Goal: Transaction & Acquisition: Purchase product/service

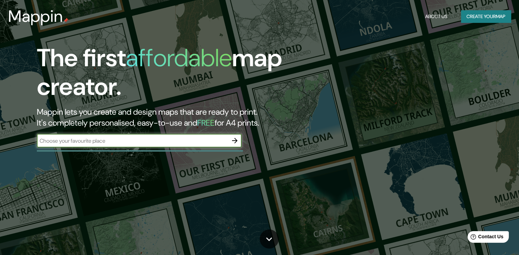
click at [211, 140] on input "text" at bounding box center [132, 141] width 191 height 8
type input "la paz"
click at [234, 138] on icon "button" at bounding box center [235, 141] width 8 height 8
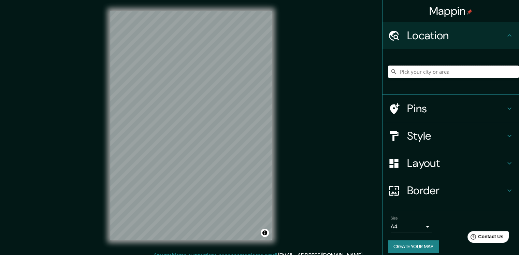
click at [421, 67] on input "Pick your city or area" at bounding box center [453, 72] width 131 height 12
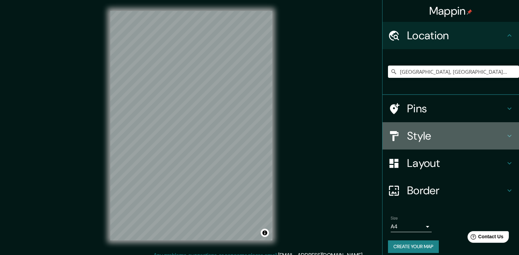
click at [419, 141] on h4 "Style" at bounding box center [456, 136] width 98 height 14
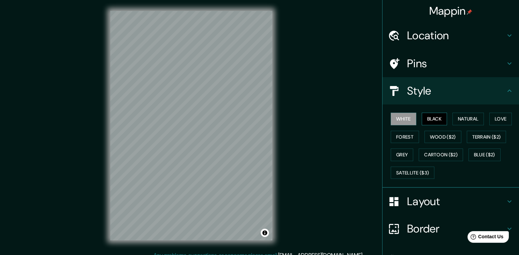
click at [426, 117] on button "Black" at bounding box center [435, 119] width 26 height 13
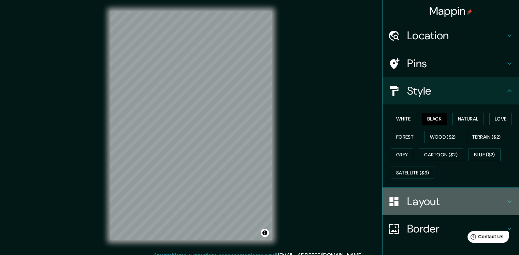
click at [413, 202] on h4 "Layout" at bounding box center [456, 202] width 98 height 14
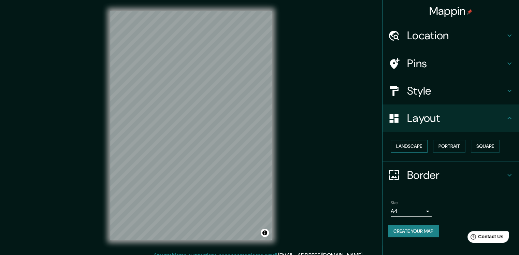
click at [410, 147] on button "Landscape" at bounding box center [409, 146] width 37 height 13
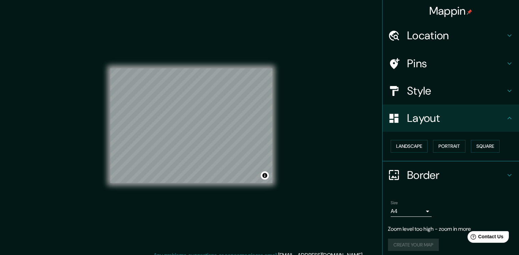
click at [443, 29] on h4 "Location" at bounding box center [456, 36] width 98 height 14
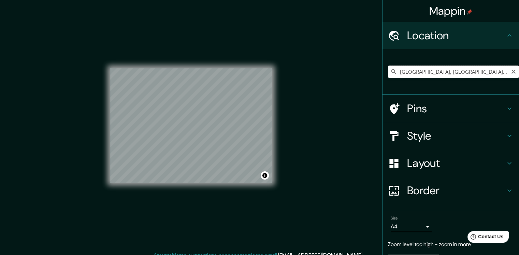
click at [483, 72] on input "La Paz, Baja California Sur, México" at bounding box center [453, 72] width 131 height 12
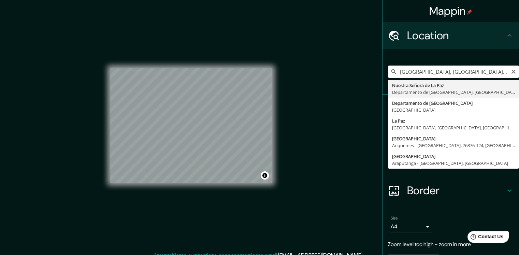
drag, startPoint x: 481, startPoint y: 72, endPoint x: 399, endPoint y: 74, distance: 81.3
click at [399, 74] on input "La Paz, Baja California Sur, México" at bounding box center [453, 72] width 131 height 12
type input "L"
type input "Nuestra Señora de La Paz, Departamento de La Paz, Bolivia"
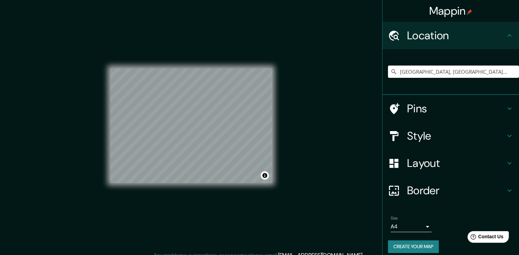
click at [421, 185] on h4 "Border" at bounding box center [456, 191] width 98 height 14
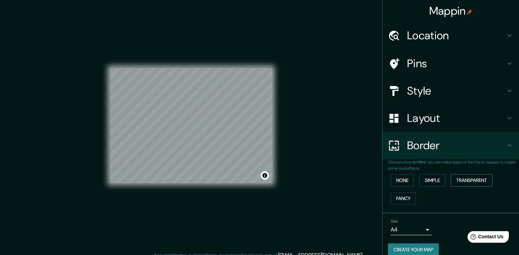
click at [453, 180] on button "Transparent" at bounding box center [472, 180] width 42 height 13
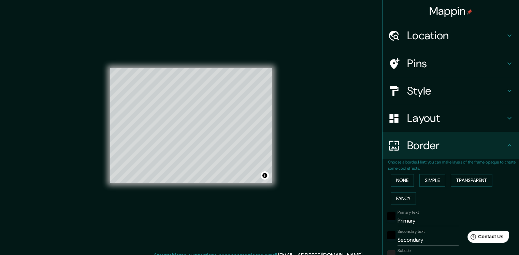
click at [422, 116] on h4 "Layout" at bounding box center [456, 118] width 98 height 14
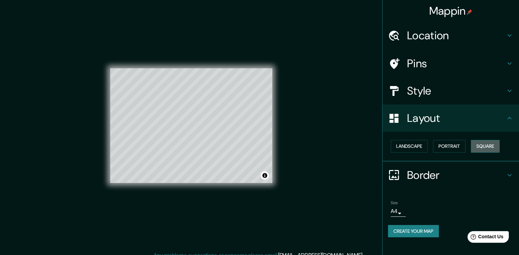
click at [483, 143] on button "Square" at bounding box center [485, 146] width 29 height 13
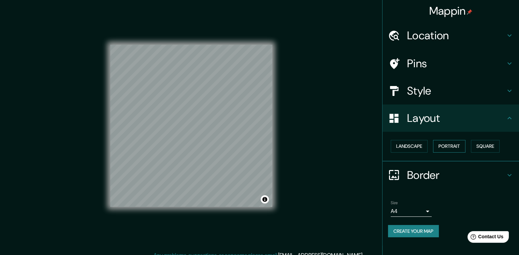
click at [453, 143] on button "Portrait" at bounding box center [449, 146] width 32 height 13
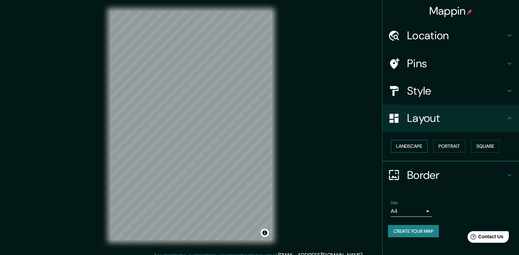
click at [419, 143] on button "Landscape" at bounding box center [409, 146] width 37 height 13
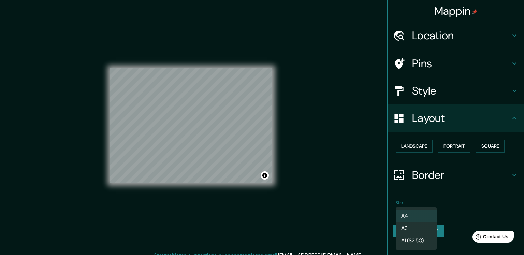
click at [413, 211] on body "Mappin Location Nuestra Señora de La Paz, Departamento de La Paz, Bolivia Pins …" at bounding box center [262, 127] width 524 height 255
click at [410, 226] on li "A3" at bounding box center [416, 228] width 41 height 12
type input "a4"
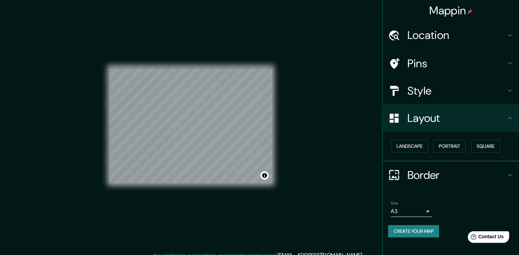
drag, startPoint x: 396, startPoint y: 167, endPoint x: 387, endPoint y: 166, distance: 9.6
click at [395, 166] on div "Border" at bounding box center [451, 174] width 137 height 27
